Goal: Task Accomplishment & Management: Use online tool/utility

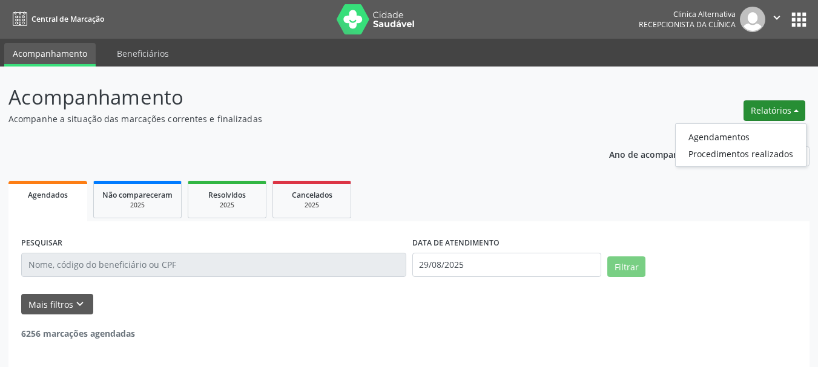
click at [745, 134] on link "Agendamentos" at bounding box center [740, 136] width 130 height 17
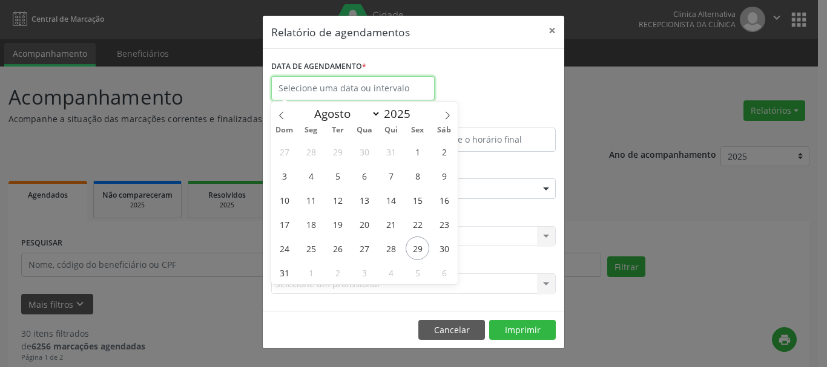
click at [347, 89] on input "text" at bounding box center [352, 88] width 163 height 24
click at [414, 248] on span "29" at bounding box center [417, 249] width 24 height 24
type input "29/08/2025"
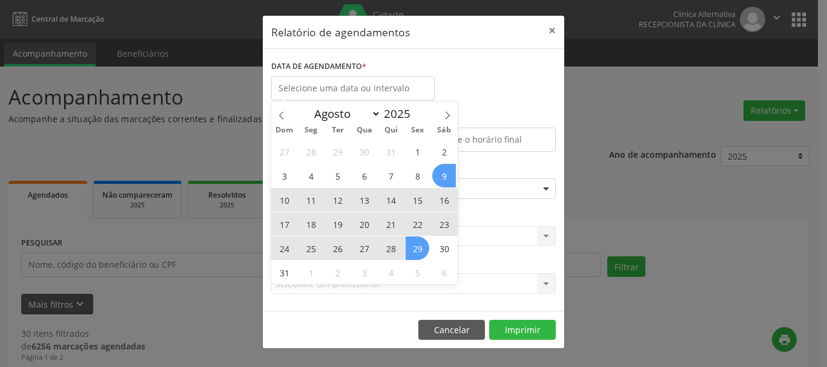
click at [492, 102] on div "DATA DE AGENDAMENTO *" at bounding box center [413, 82] width 290 height 51
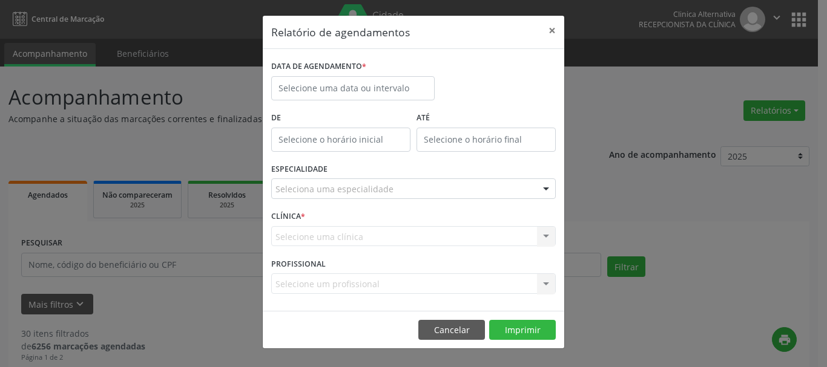
click at [361, 136] on input "text" at bounding box center [340, 140] width 139 height 24
type input "12:00"
click at [507, 84] on div "DATA DE AGENDAMENTO *" at bounding box center [413, 82] width 290 height 51
click at [554, 27] on button "×" at bounding box center [552, 31] width 24 height 30
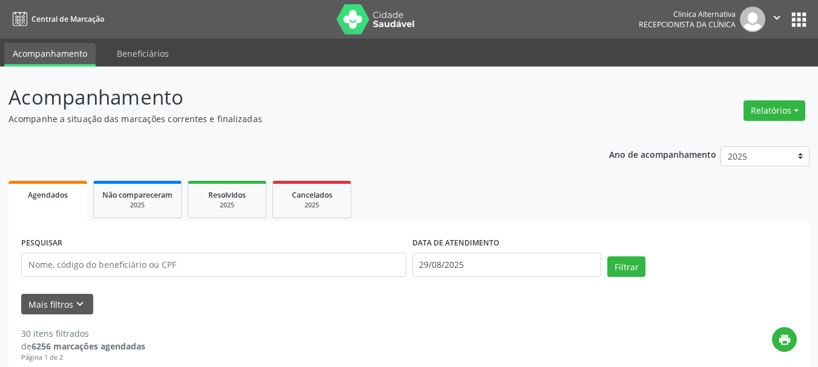
click at [749, 100] on div "Relatórios Agendamentos Procedimentos realizados" at bounding box center [774, 110] width 70 height 29
click at [755, 107] on button "Relatórios" at bounding box center [774, 110] width 62 height 21
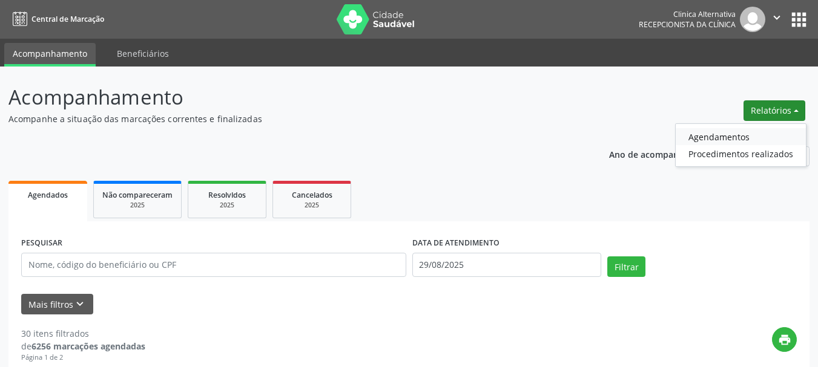
click at [720, 131] on link "Agendamentos" at bounding box center [740, 136] width 130 height 17
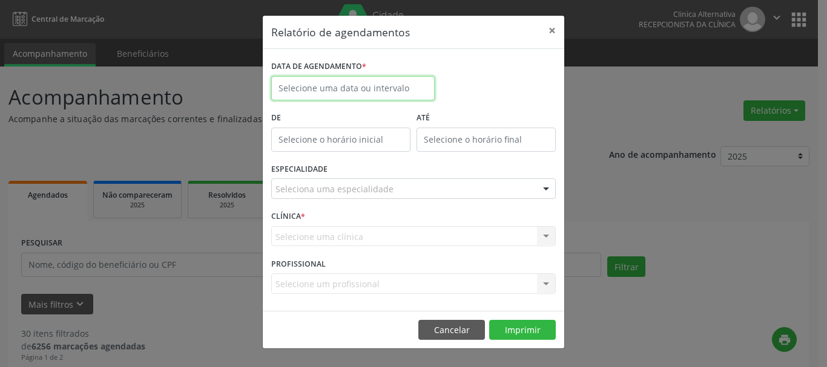
click at [284, 91] on input "text" at bounding box center [352, 88] width 163 height 24
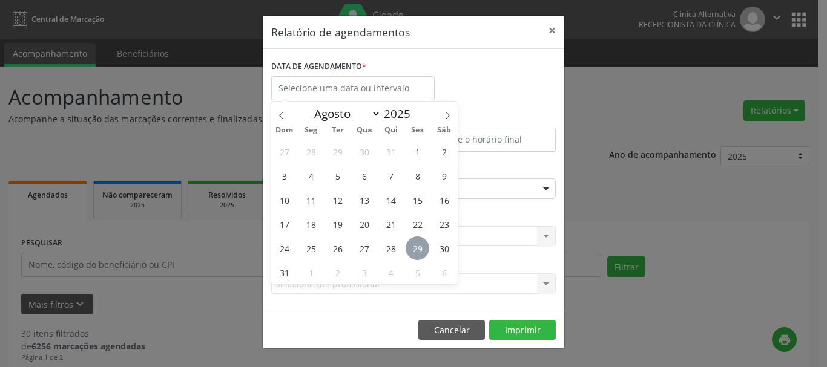
click at [419, 241] on span "29" at bounding box center [417, 249] width 24 height 24
type input "29/08/2025"
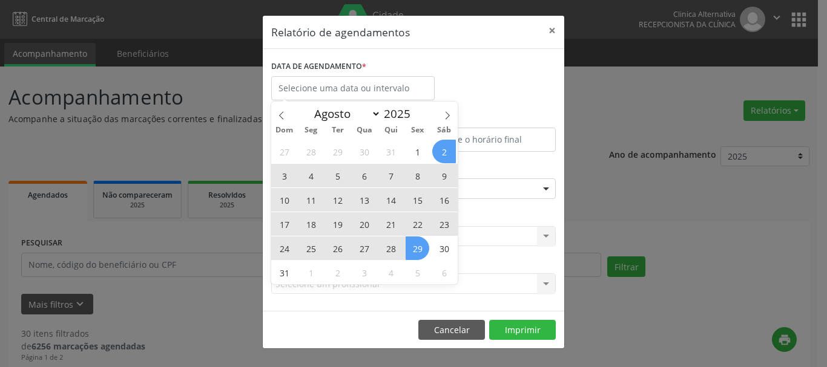
click at [495, 41] on header "Relatório de agendamentos ×" at bounding box center [413, 32] width 301 height 33
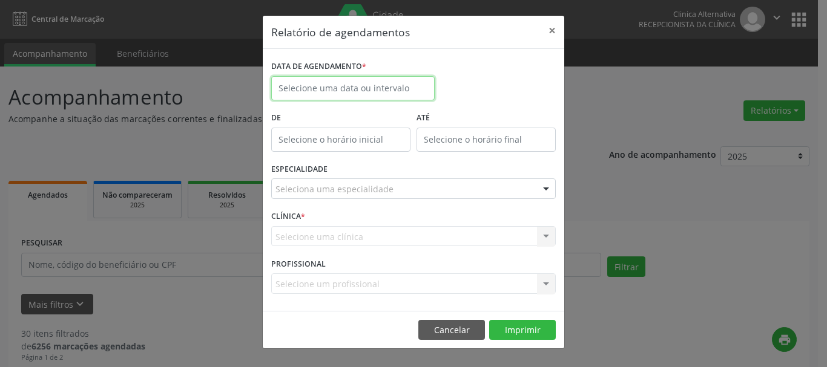
click at [361, 96] on input "text" at bounding box center [352, 88] width 163 height 24
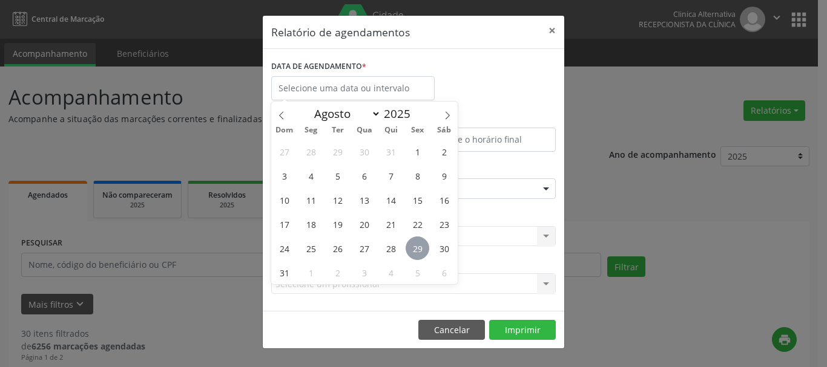
click at [416, 247] on span "29" at bounding box center [417, 249] width 24 height 24
type input "29/08/2025"
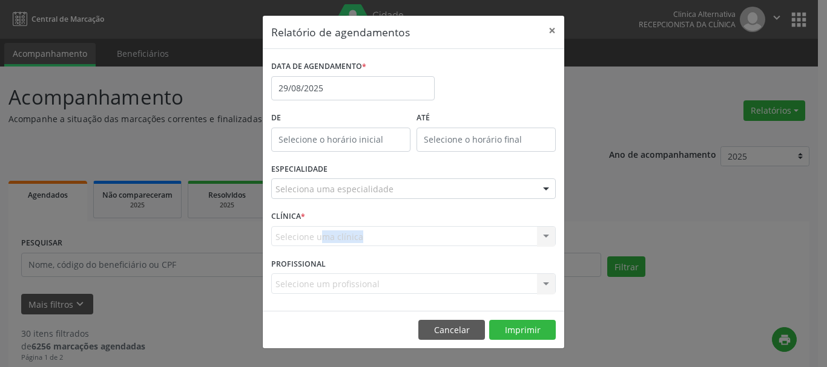
click at [416, 247] on div "CLÍNICA * Selecione uma clínica Nenhum resultado encontrado para: " " Não há ne…" at bounding box center [413, 231] width 290 height 47
click at [361, 197] on div "Seleciona uma especialidade" at bounding box center [413, 189] width 284 height 21
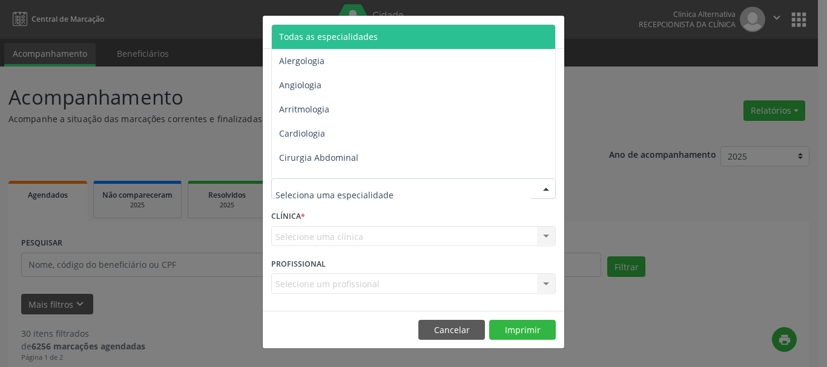
click at [333, 44] on span "Todas as especialidades" at bounding box center [414, 37] width 285 height 24
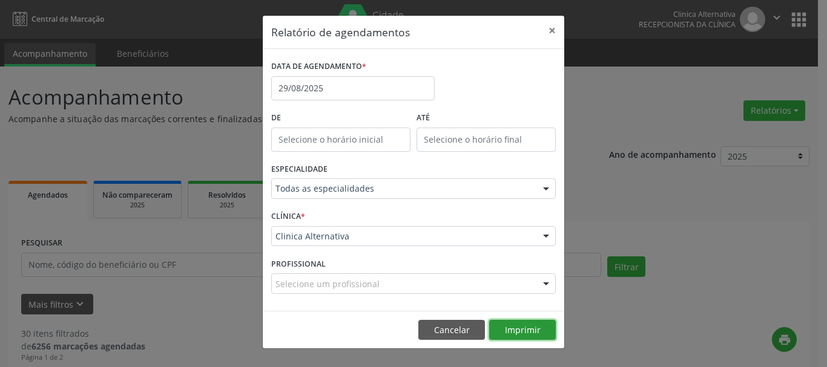
click at [507, 330] on button "Imprimir" at bounding box center [522, 330] width 67 height 21
